Goal: Navigation & Orientation: Understand site structure

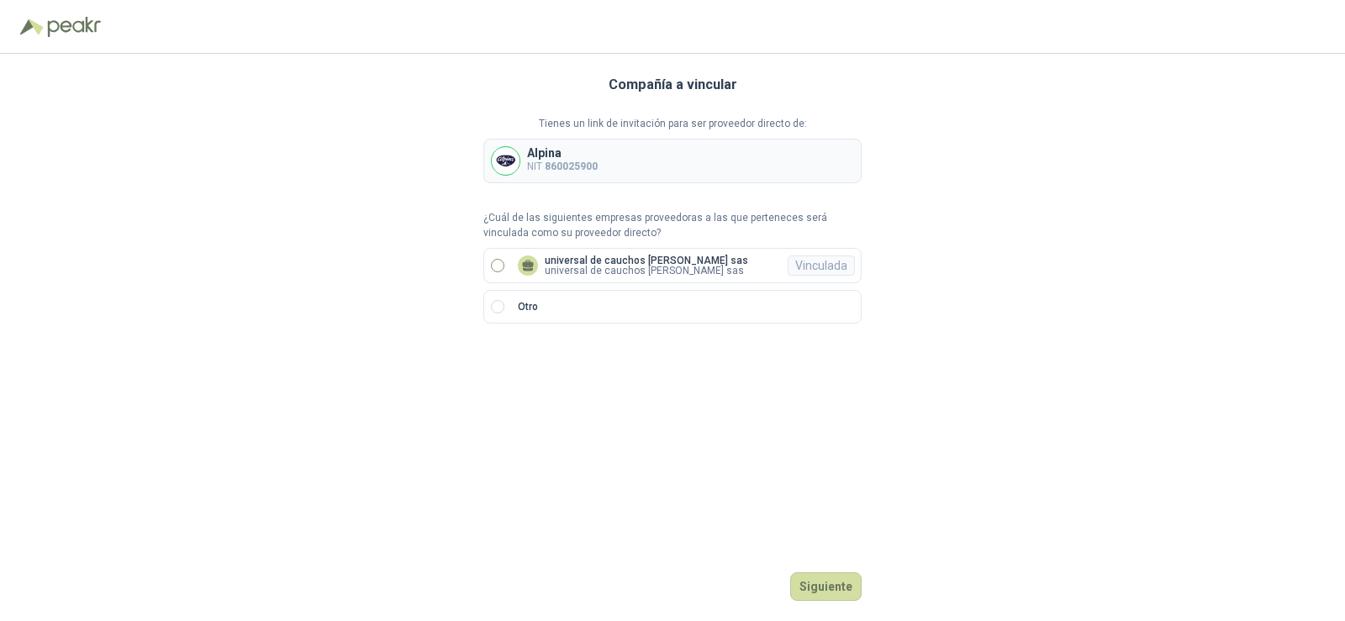
click at [508, 266] on label "universal de cauchos [PERSON_NAME] sas universal de cauchos [PERSON_NAME] sas V…" at bounding box center [672, 265] width 378 height 35
click at [844, 587] on button "Ingresar" at bounding box center [828, 586] width 66 height 29
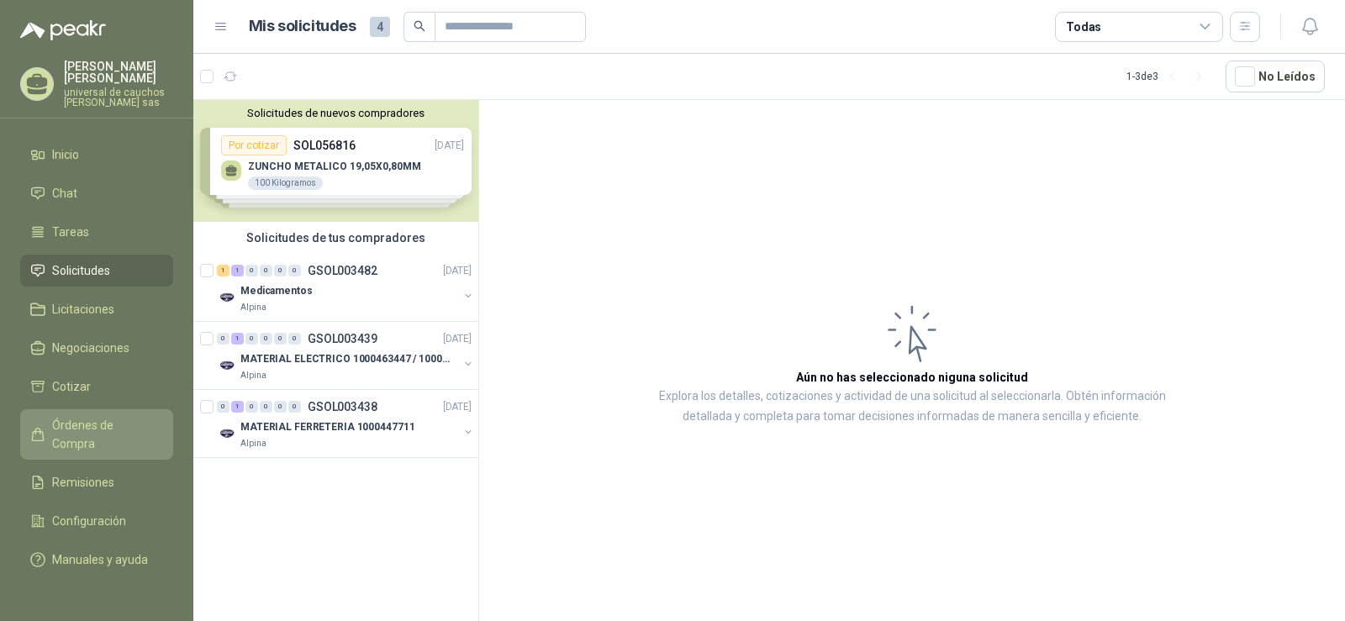
click at [96, 414] on link "Órdenes de Compra" at bounding box center [96, 434] width 153 height 50
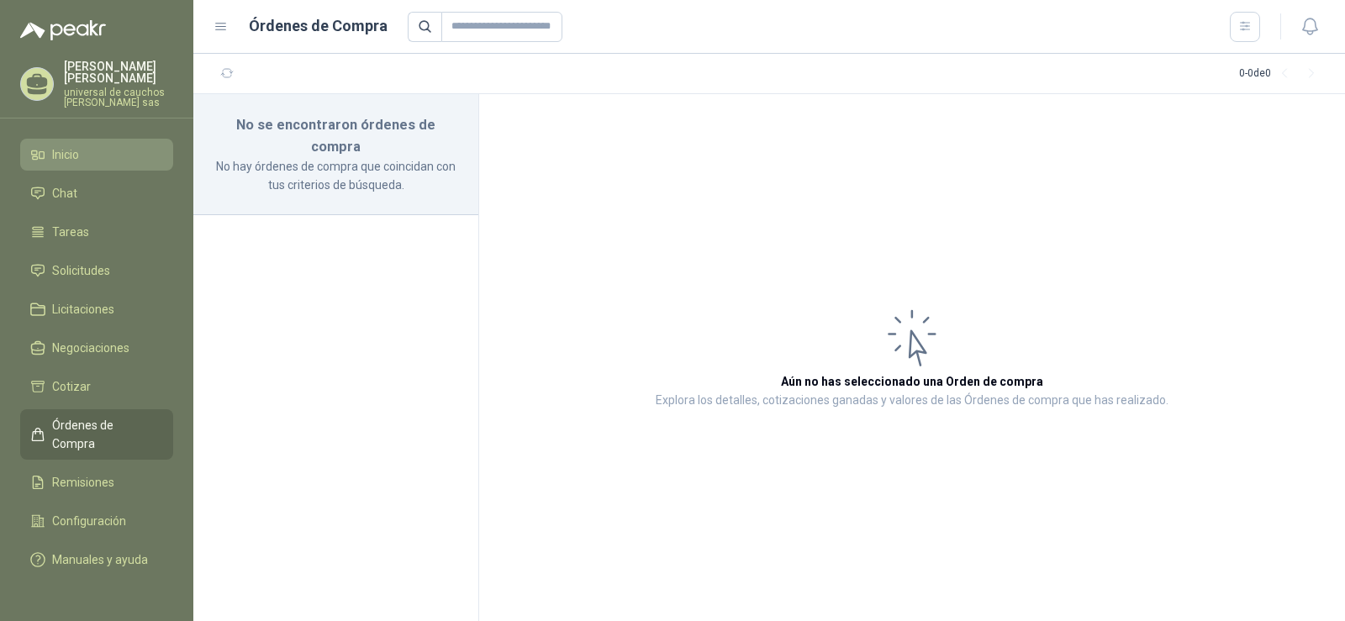
click at [89, 155] on li "Inicio" at bounding box center [96, 154] width 133 height 18
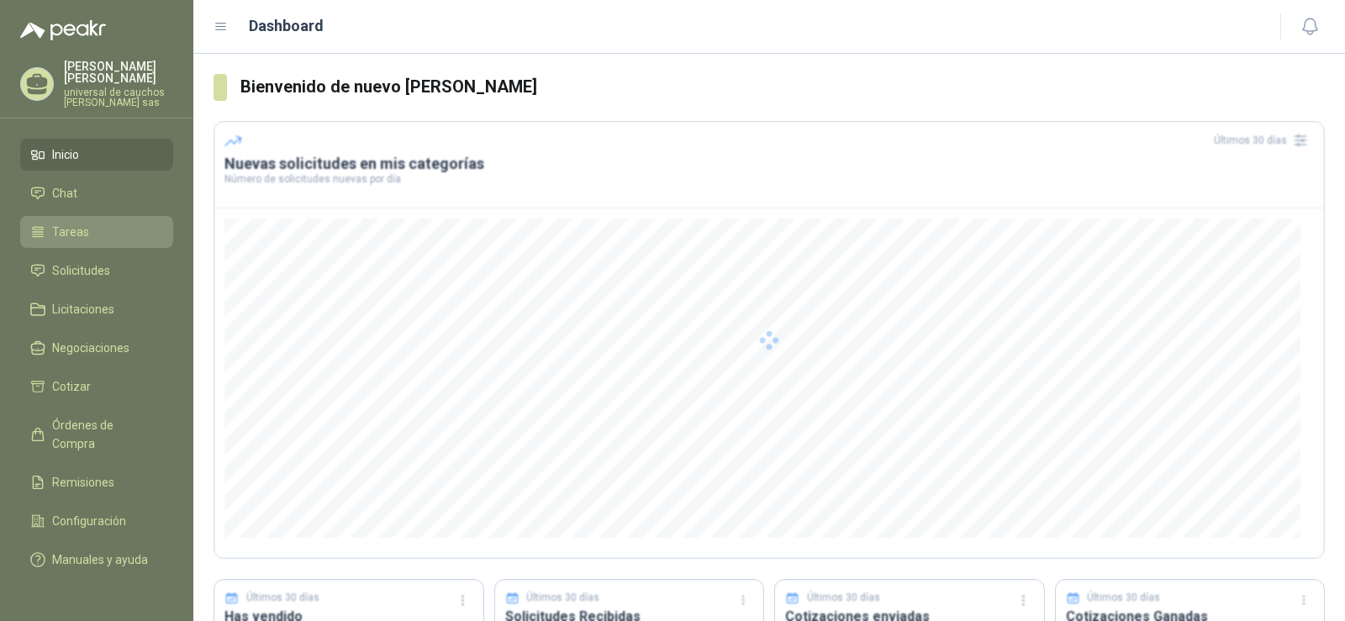
click at [76, 230] on span "Tareas" at bounding box center [70, 232] width 37 height 18
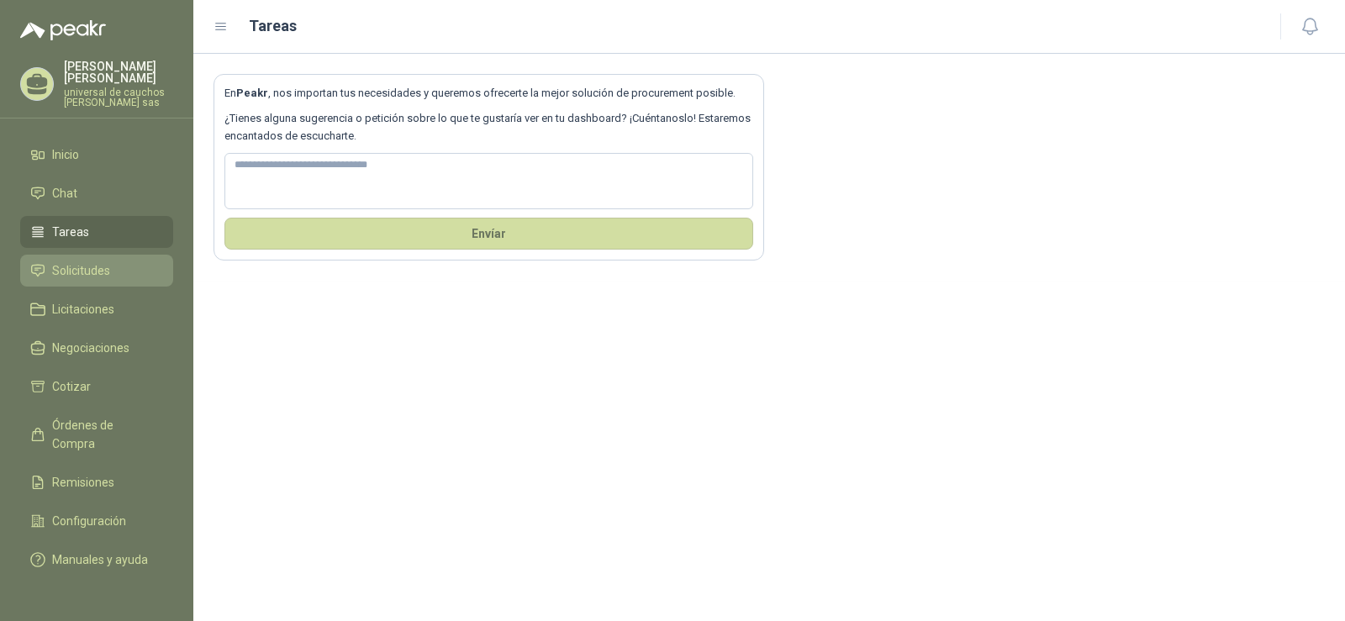
click at [70, 273] on span "Solicitudes" at bounding box center [81, 270] width 58 height 18
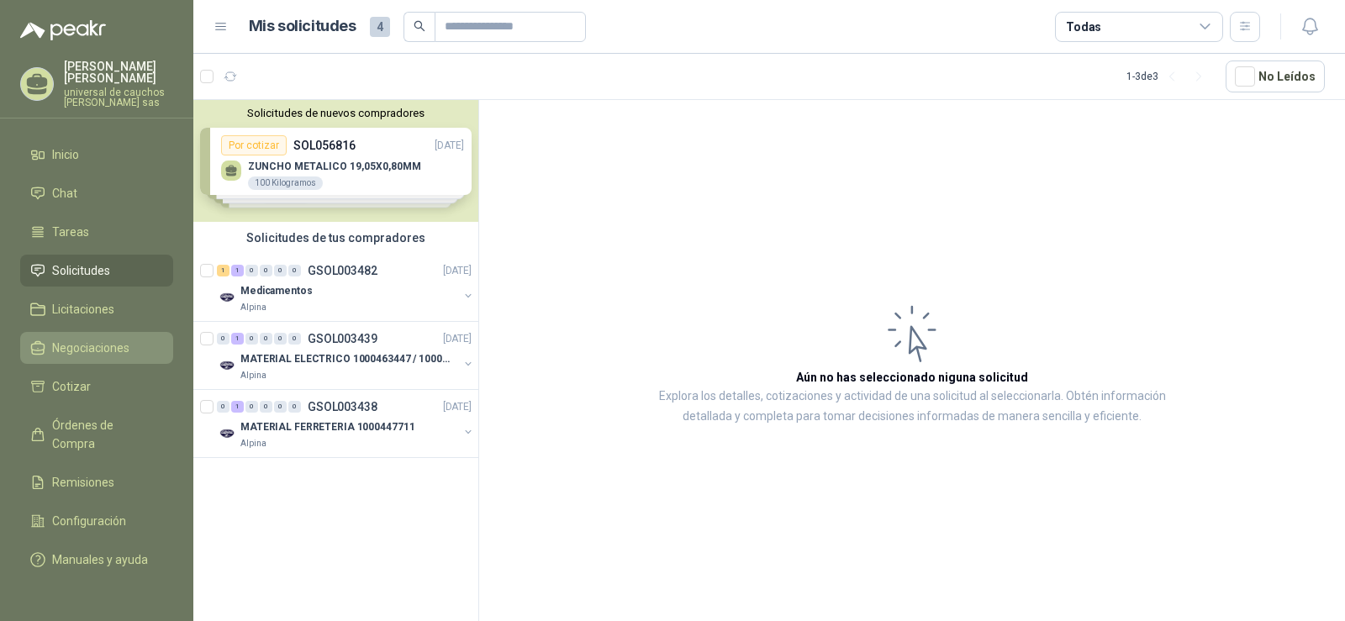
click at [87, 352] on span "Negociaciones" at bounding box center [90, 348] width 77 height 18
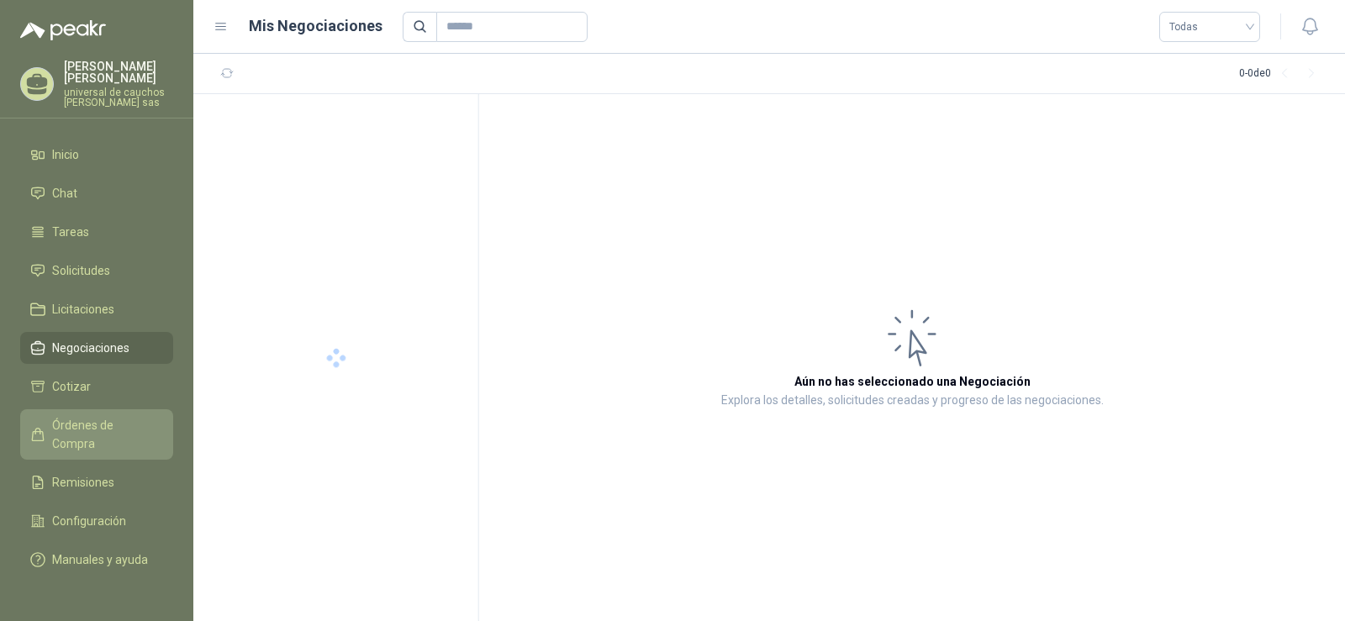
click at [97, 429] on span "Órdenes de Compra" at bounding box center [104, 434] width 105 height 37
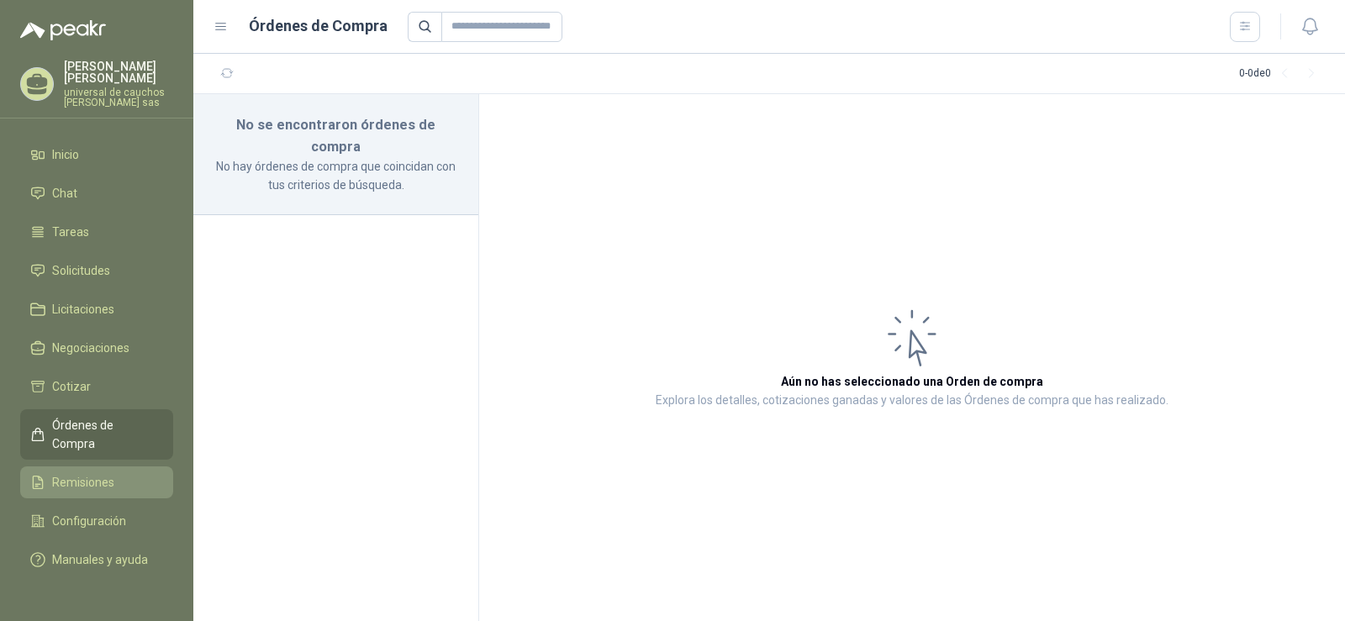
click at [85, 473] on span "Remisiones" at bounding box center [83, 482] width 62 height 18
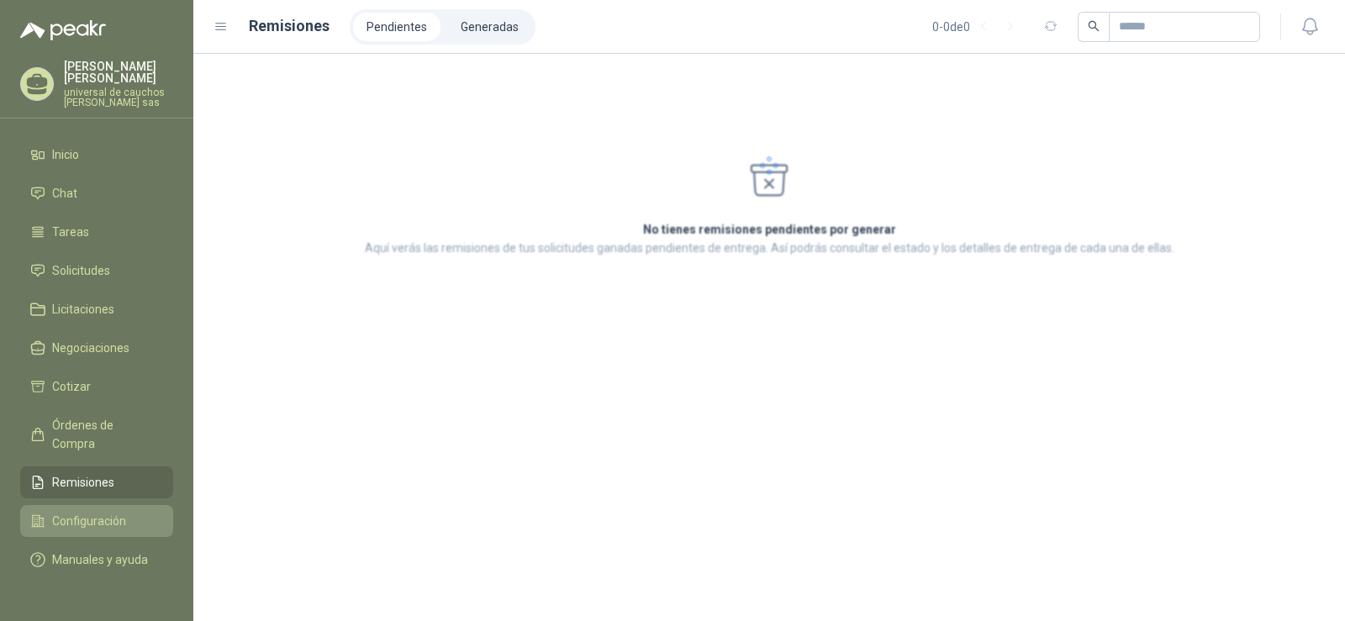
click at [84, 512] on span "Configuración" at bounding box center [89, 521] width 74 height 18
